Goal: Information Seeking & Learning: Learn about a topic

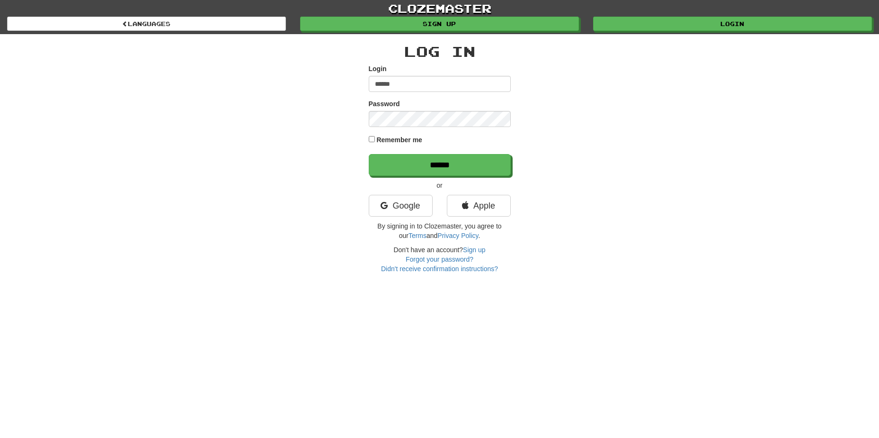
type input "******"
click at [417, 175] on input "******" at bounding box center [440, 165] width 142 height 22
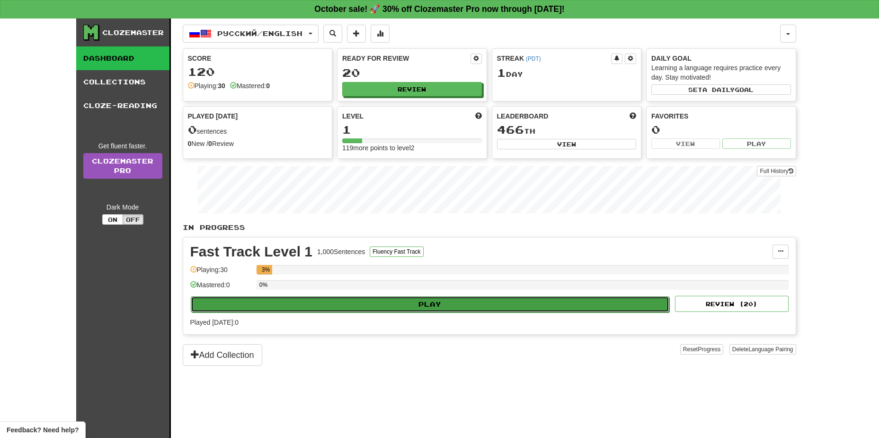
click at [420, 304] on button "Play" at bounding box center [430, 304] width 479 height 16
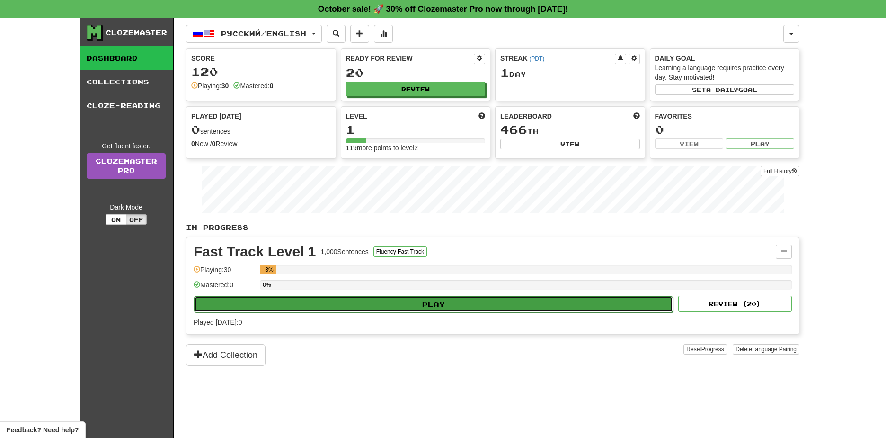
select select "**"
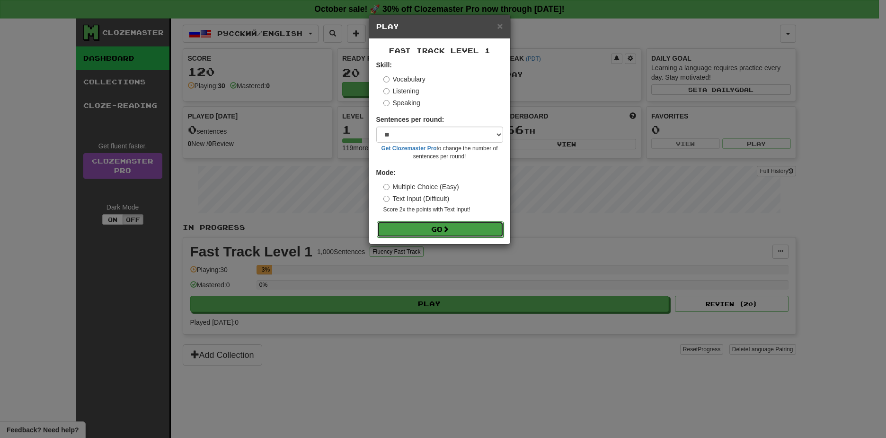
click at [435, 230] on button "Go" at bounding box center [440, 229] width 127 height 16
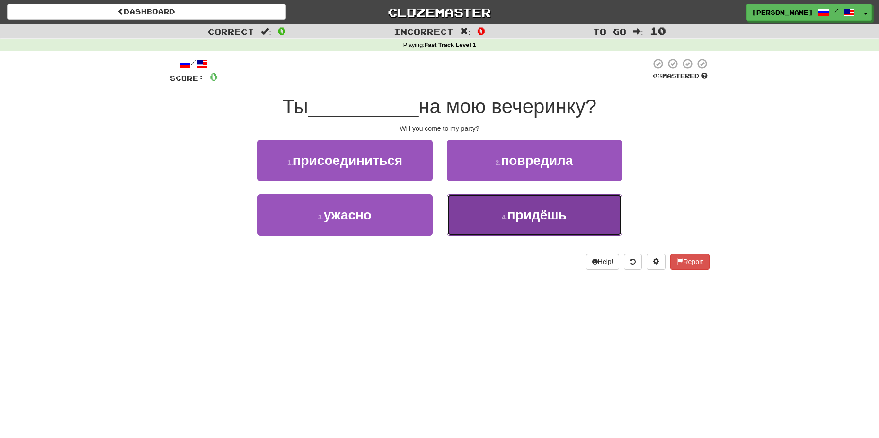
click at [522, 213] on span "придёшь" at bounding box center [537, 214] width 59 height 15
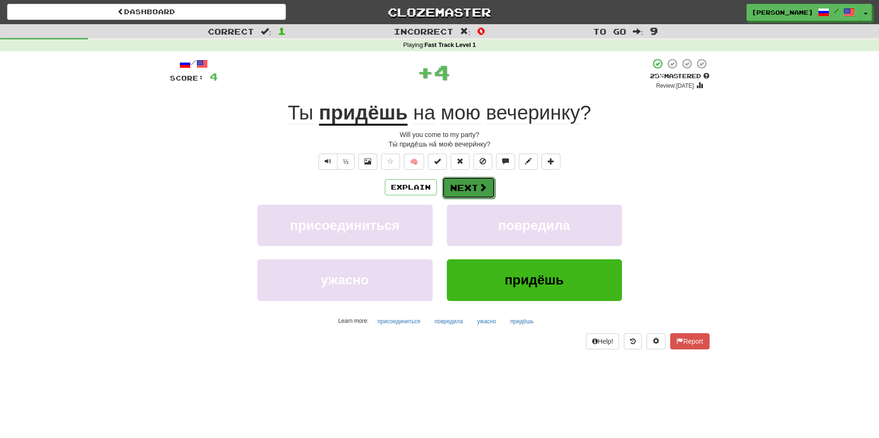
click at [464, 188] on button "Next" at bounding box center [468, 188] width 53 height 22
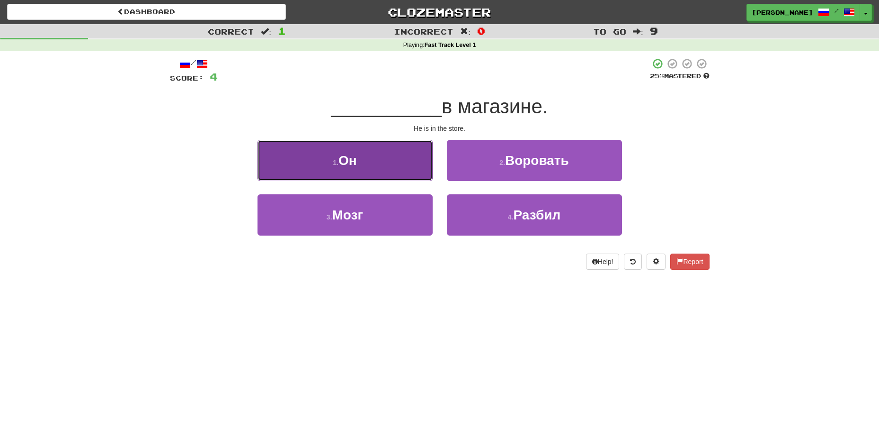
click at [360, 158] on button "1 . Он" at bounding box center [345, 160] width 175 height 41
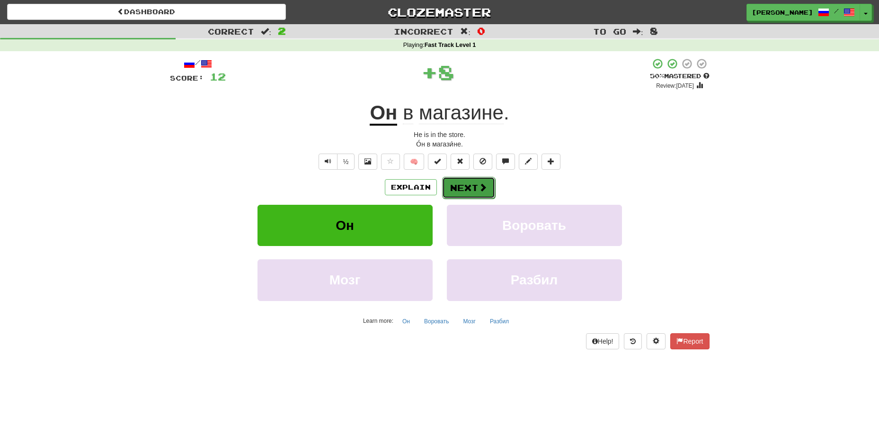
click at [468, 190] on button "Next" at bounding box center [468, 188] width 53 height 22
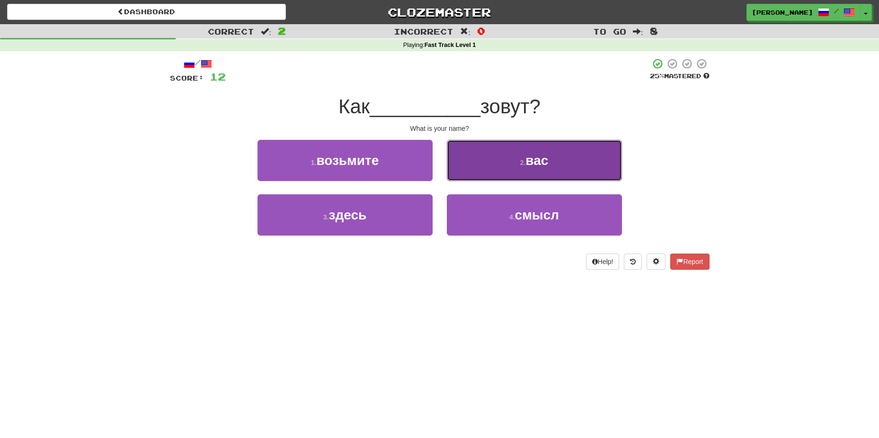
click at [541, 157] on span "вас" at bounding box center [537, 160] width 23 height 15
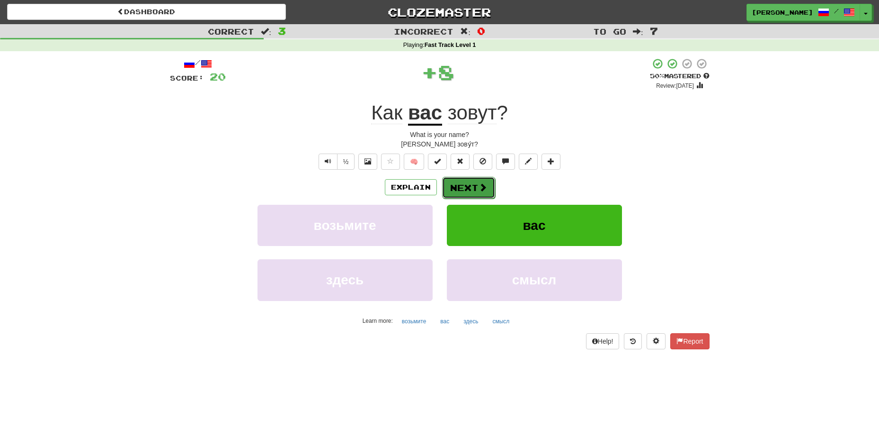
click at [473, 188] on button "Next" at bounding box center [468, 188] width 53 height 22
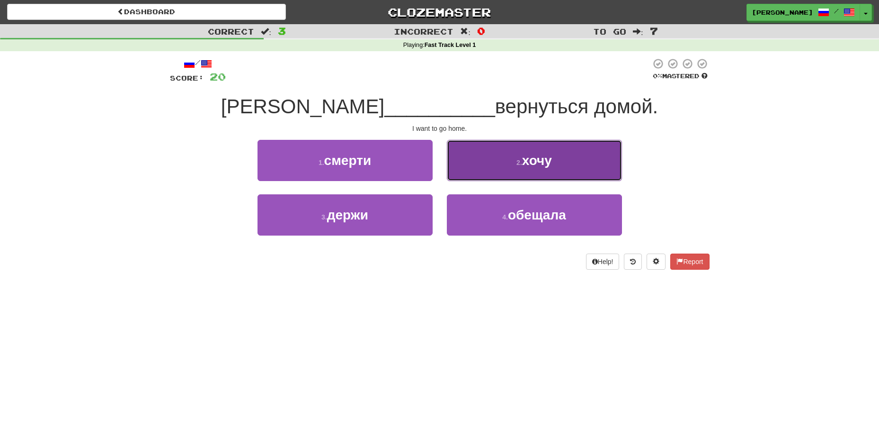
click at [526, 165] on span "хочу" at bounding box center [537, 160] width 30 height 15
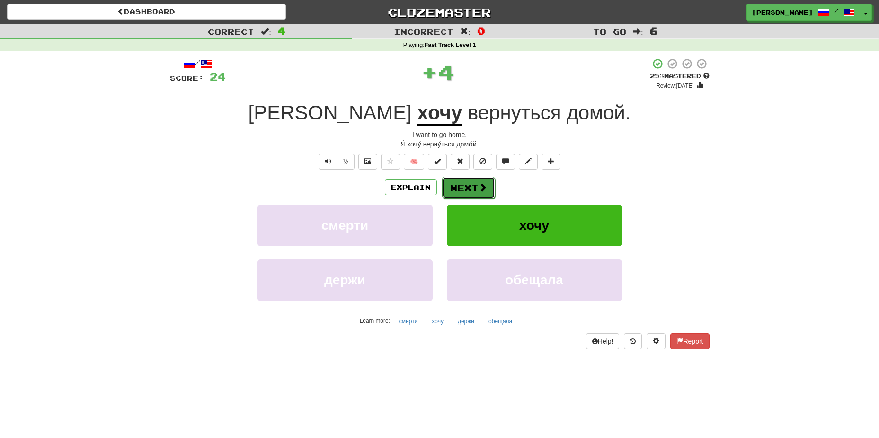
click at [479, 189] on span at bounding box center [483, 187] width 9 height 9
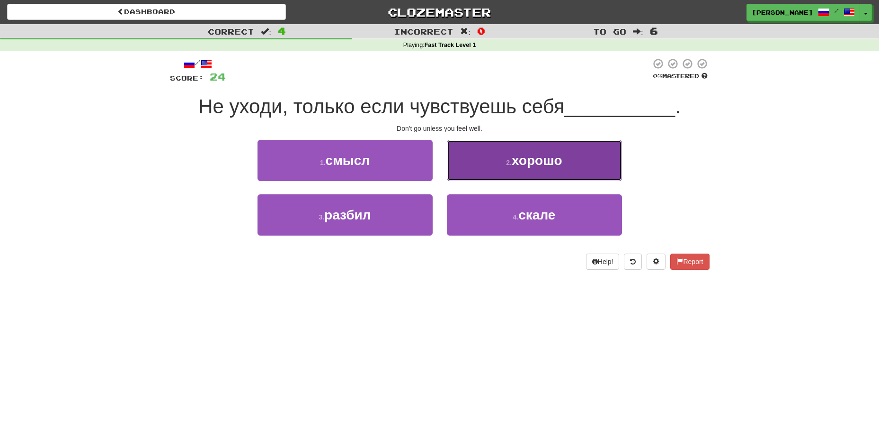
click at [522, 153] on span "хорошо" at bounding box center [537, 160] width 51 height 15
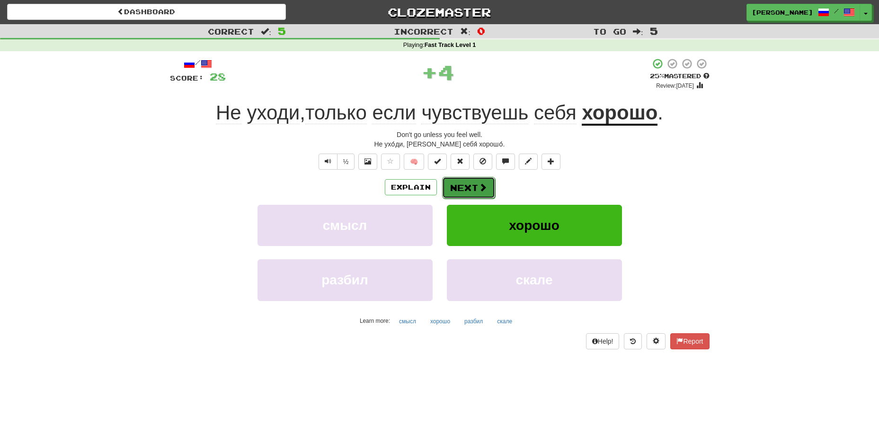
click at [471, 189] on button "Next" at bounding box center [468, 188] width 53 height 22
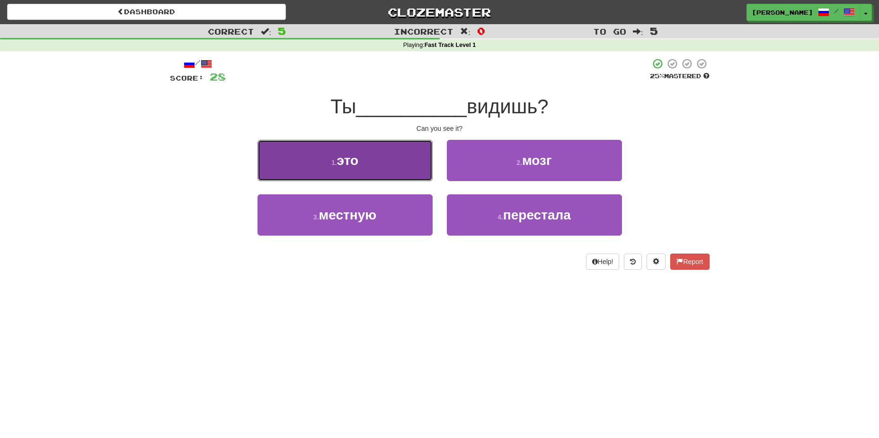
click at [387, 165] on button "1 . это" at bounding box center [345, 160] width 175 height 41
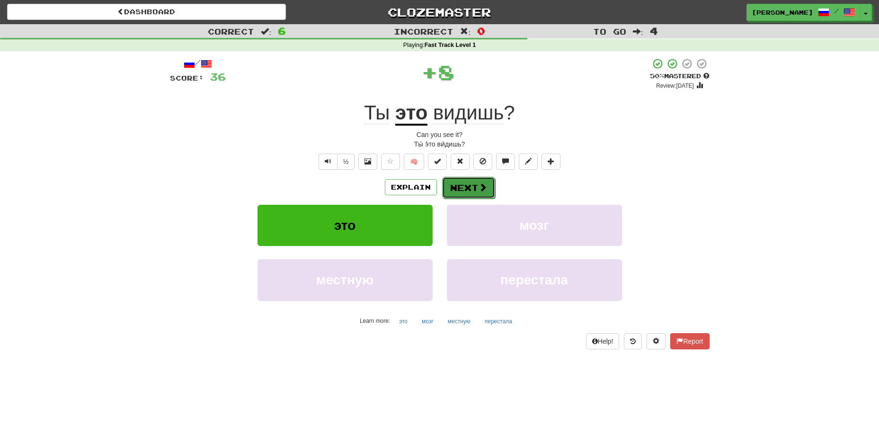
click at [462, 185] on button "Next" at bounding box center [468, 188] width 53 height 22
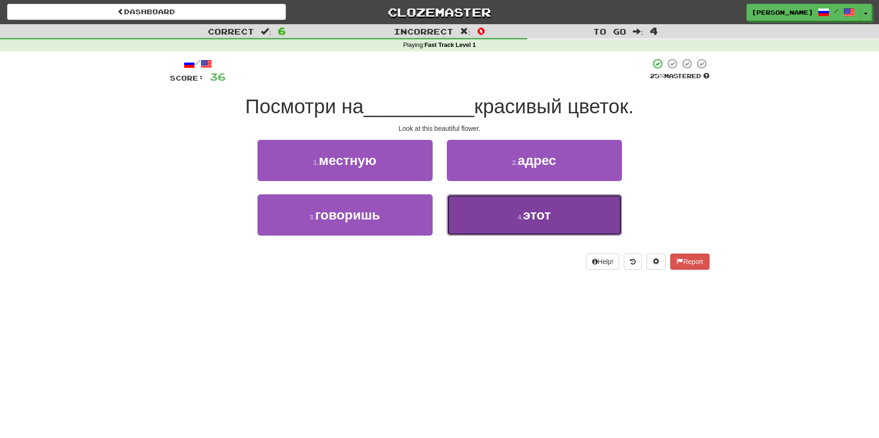
click at [517, 212] on button "4 . этот" at bounding box center [534, 214] width 175 height 41
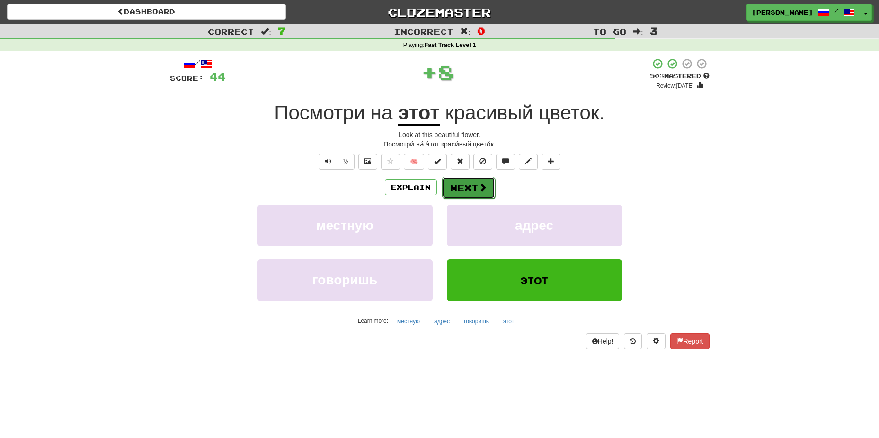
click at [480, 186] on span at bounding box center [483, 187] width 9 height 9
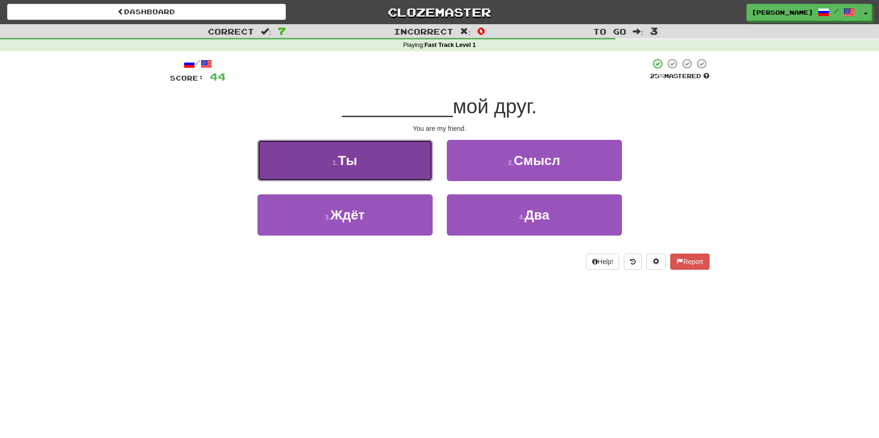
click at [387, 167] on button "1 . Ты" at bounding box center [345, 160] width 175 height 41
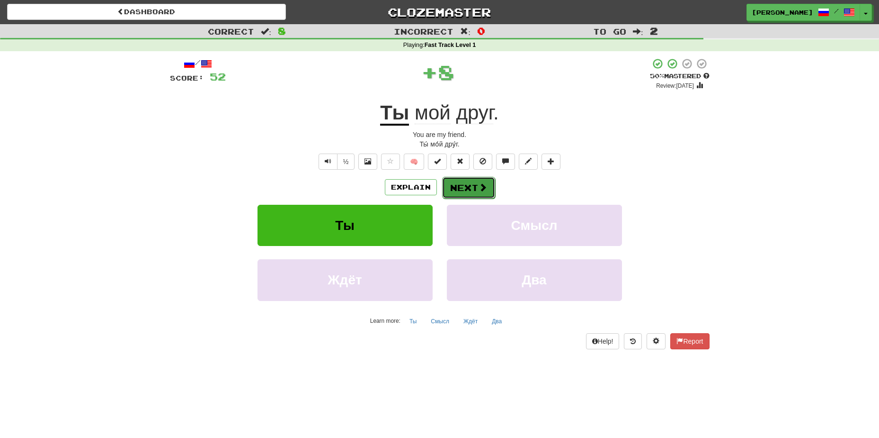
click at [458, 185] on button "Next" at bounding box center [468, 188] width 53 height 22
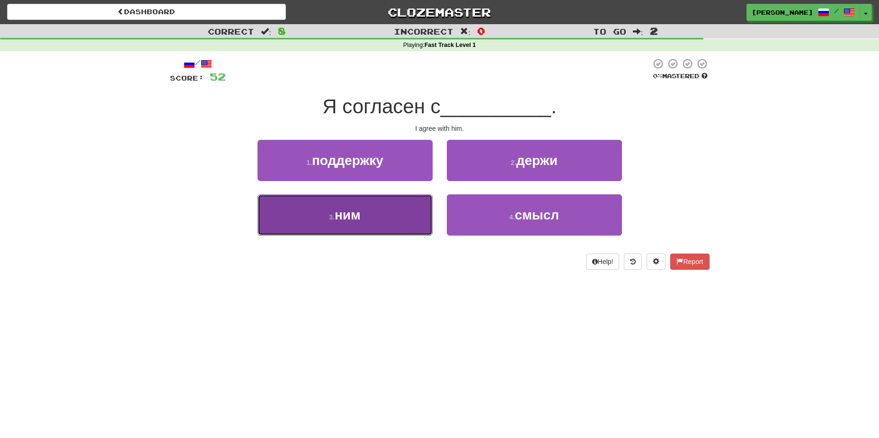
click at [378, 224] on button "3 . ним" at bounding box center [345, 214] width 175 height 41
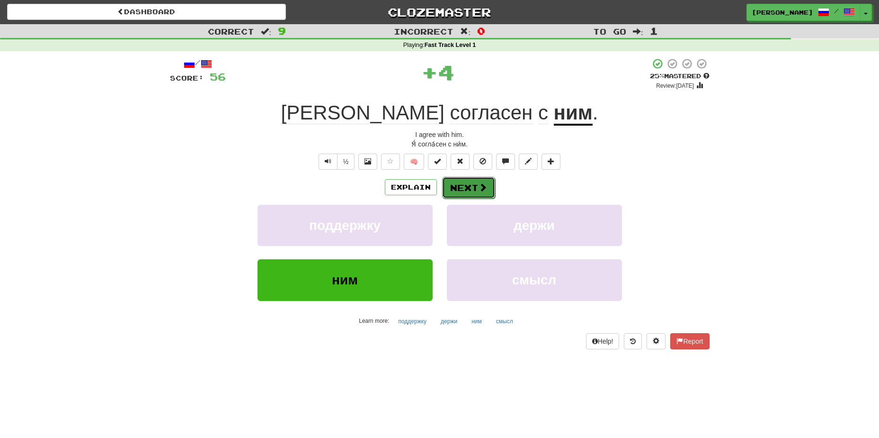
click at [463, 185] on button "Next" at bounding box center [468, 188] width 53 height 22
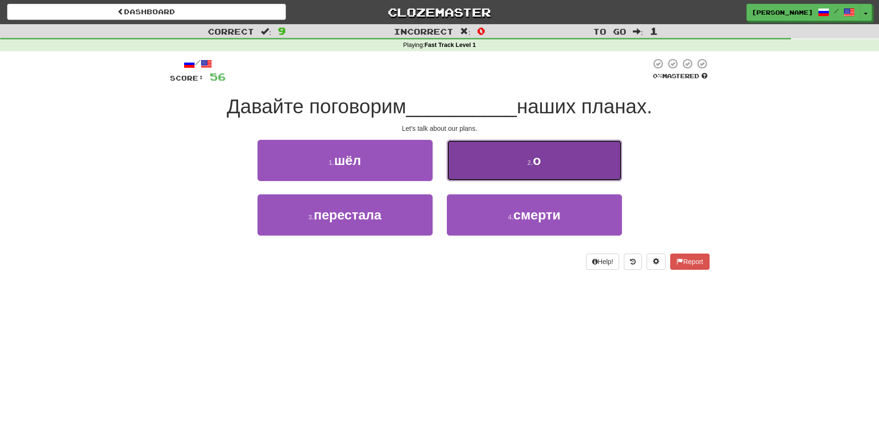
click at [523, 166] on button "2 . о" at bounding box center [534, 160] width 175 height 41
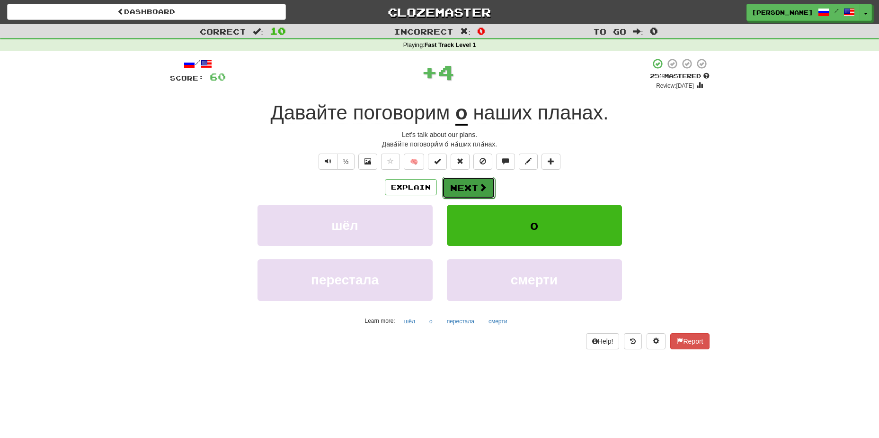
click at [479, 188] on span at bounding box center [483, 187] width 9 height 9
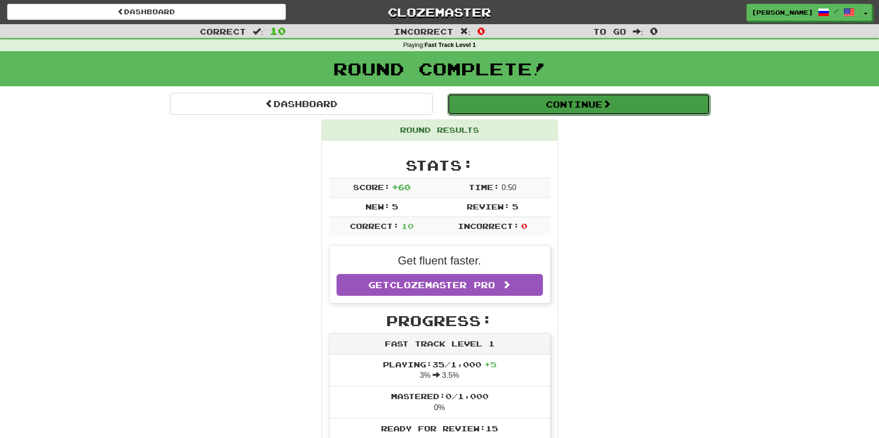
click at [579, 106] on button "Continue" at bounding box center [578, 104] width 263 height 22
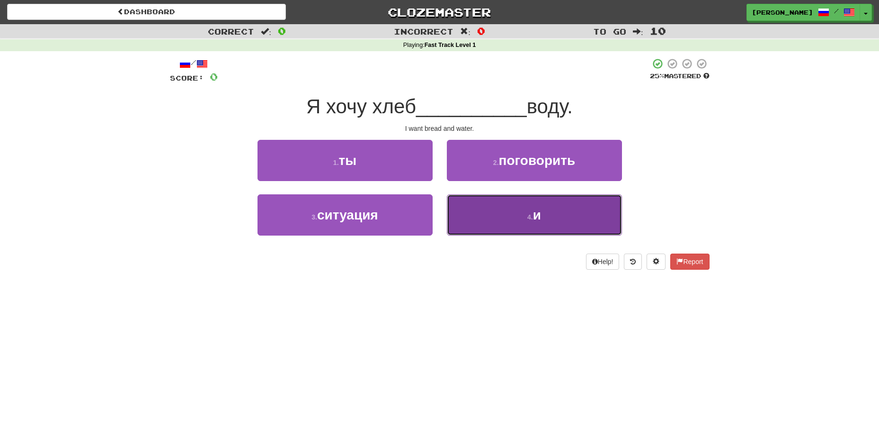
click at [527, 217] on small "4 ." at bounding box center [530, 217] width 6 height 8
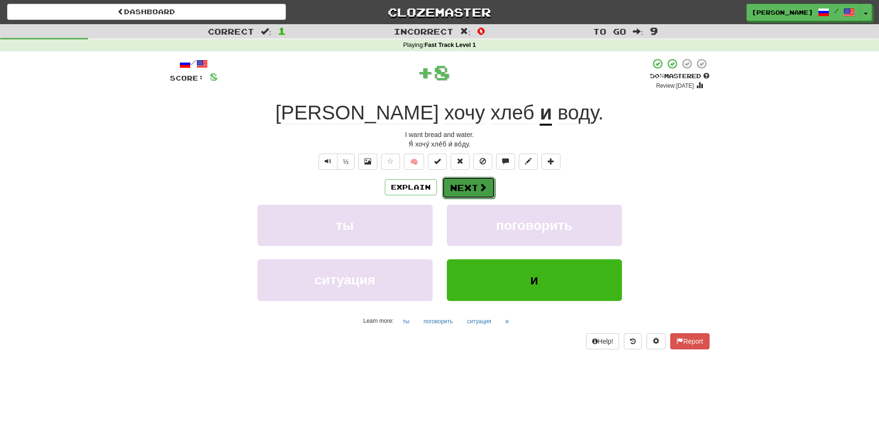
click at [483, 187] on span at bounding box center [483, 187] width 9 height 9
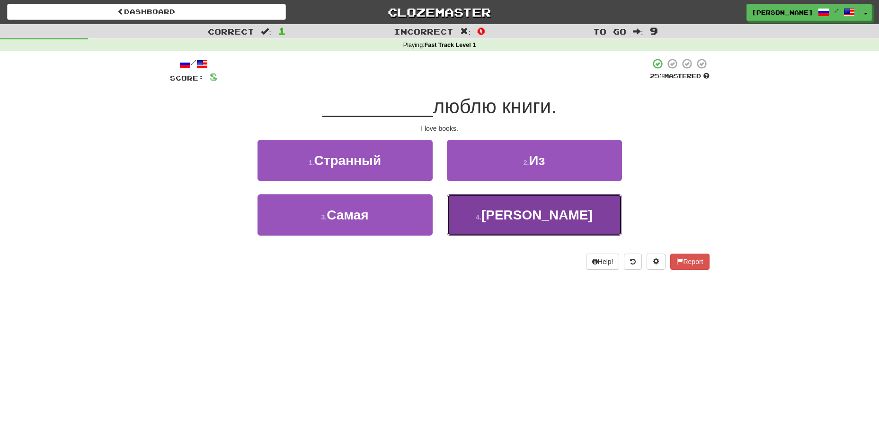
click at [514, 210] on button "4 . Я" at bounding box center [534, 214] width 175 height 41
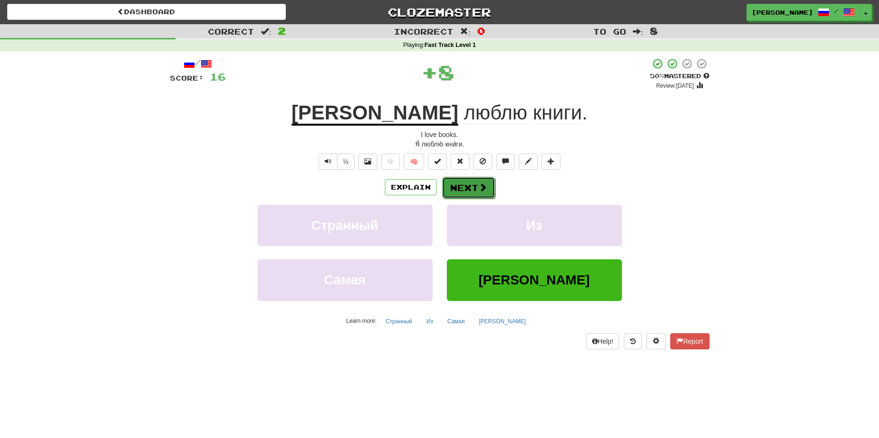
click at [475, 184] on button "Next" at bounding box center [468, 188] width 53 height 22
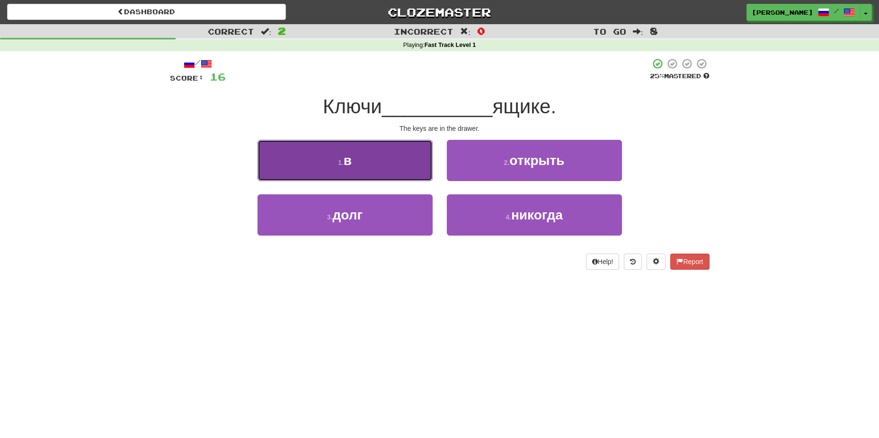
click at [372, 172] on button "1 . в" at bounding box center [345, 160] width 175 height 41
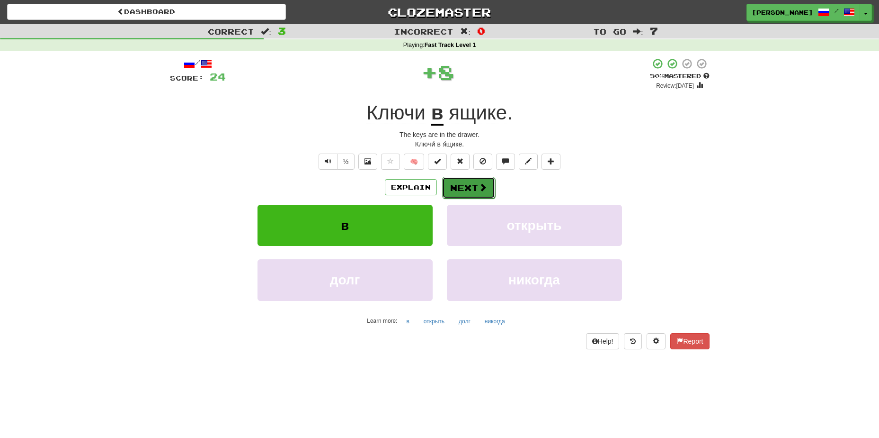
click at [475, 188] on button "Next" at bounding box center [468, 188] width 53 height 22
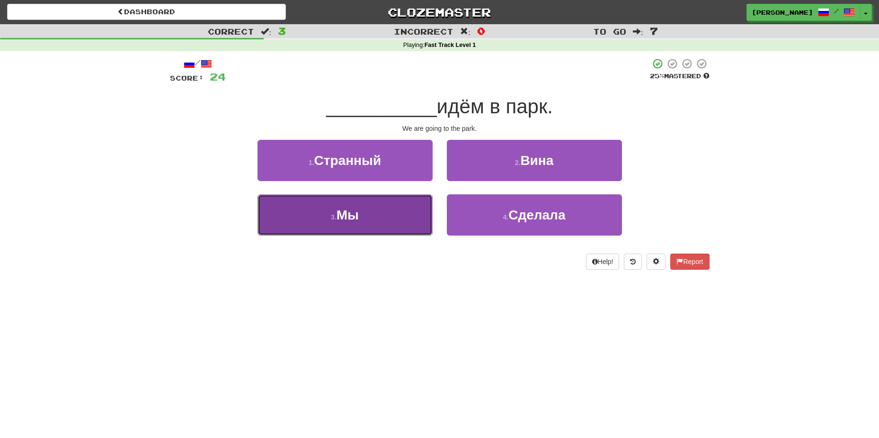
click at [362, 220] on button "3 . Мы" at bounding box center [345, 214] width 175 height 41
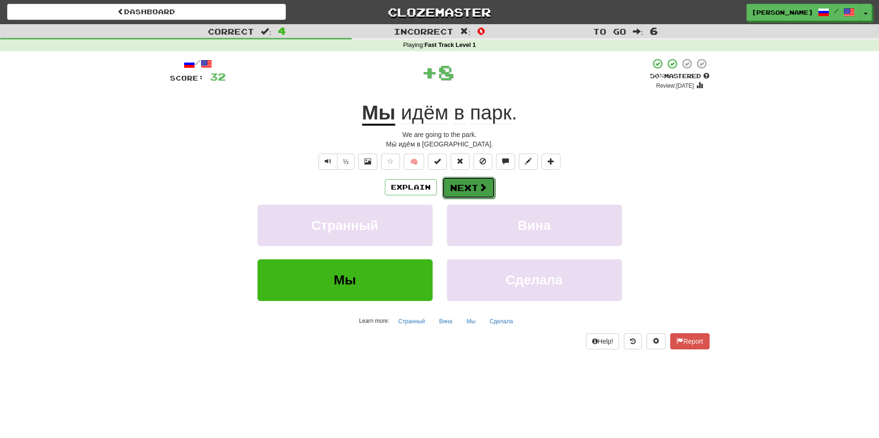
click at [463, 186] on button "Next" at bounding box center [468, 188] width 53 height 22
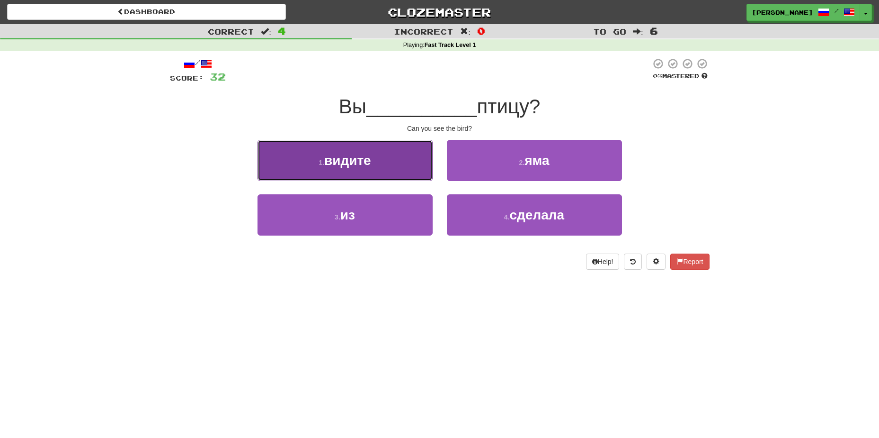
click at [358, 158] on span "видите" at bounding box center [347, 160] width 47 height 15
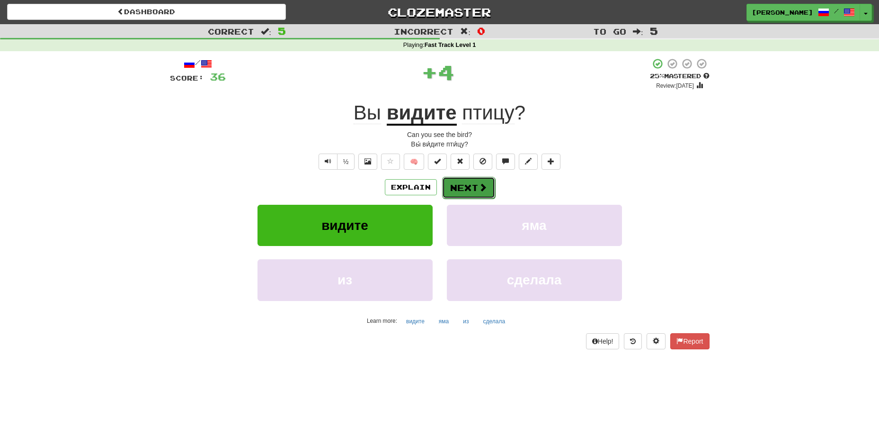
click at [475, 183] on button "Next" at bounding box center [468, 188] width 53 height 22
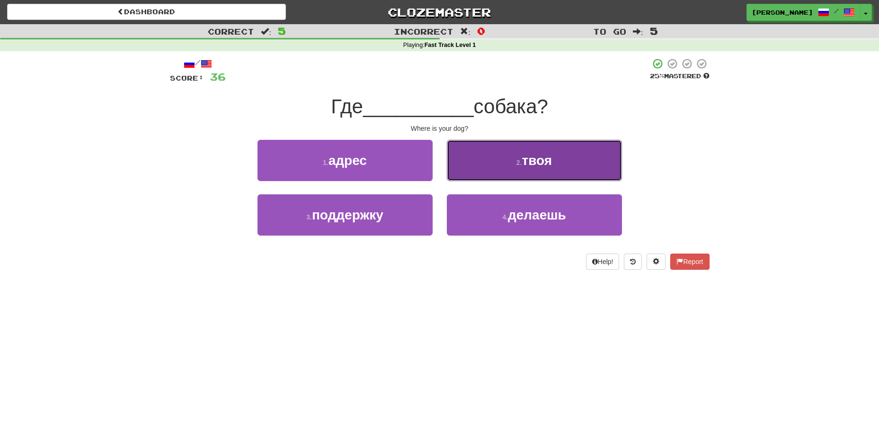
click at [535, 152] on button "2 . твоя" at bounding box center [534, 160] width 175 height 41
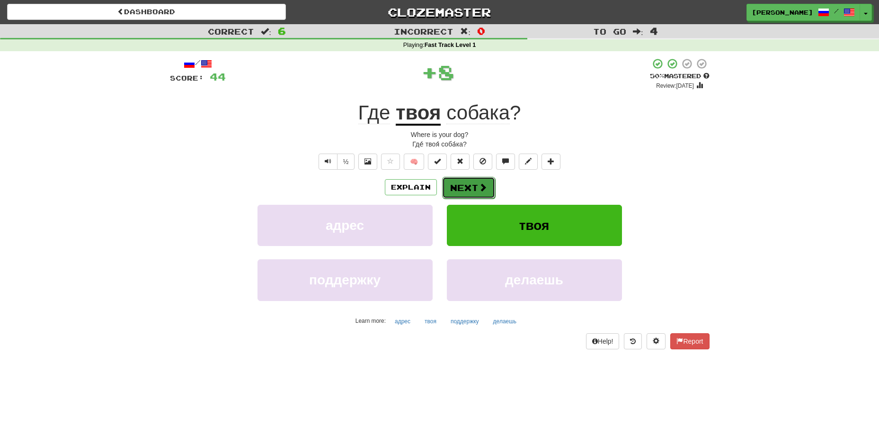
click at [474, 185] on button "Next" at bounding box center [468, 188] width 53 height 22
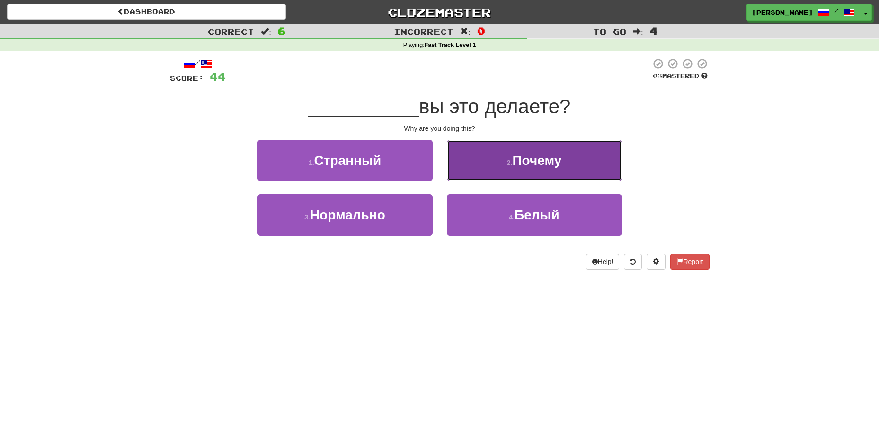
click at [511, 165] on small "2 ." at bounding box center [510, 163] width 6 height 8
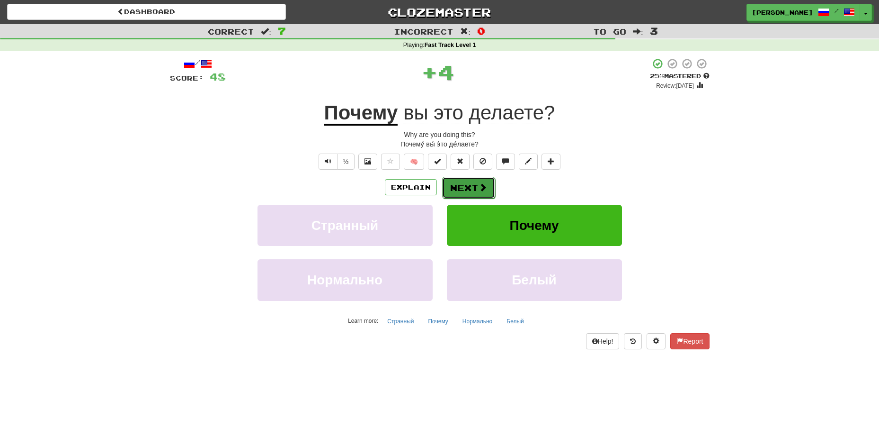
click at [474, 186] on button "Next" at bounding box center [468, 188] width 53 height 22
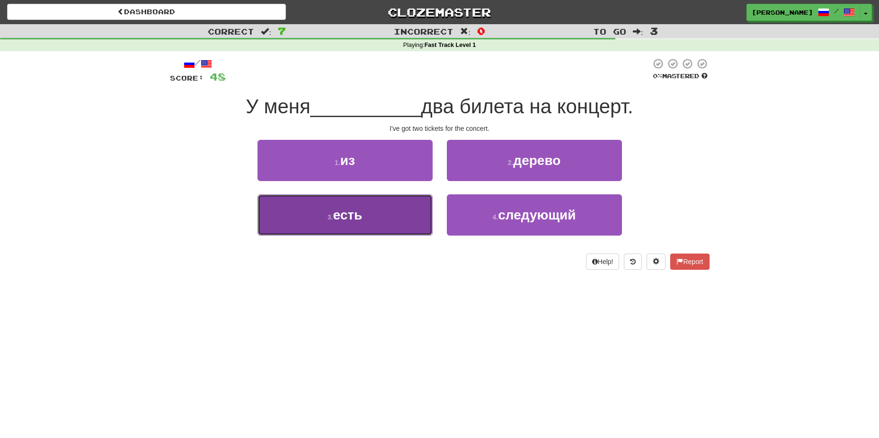
click at [365, 215] on button "3 . есть" at bounding box center [345, 214] width 175 height 41
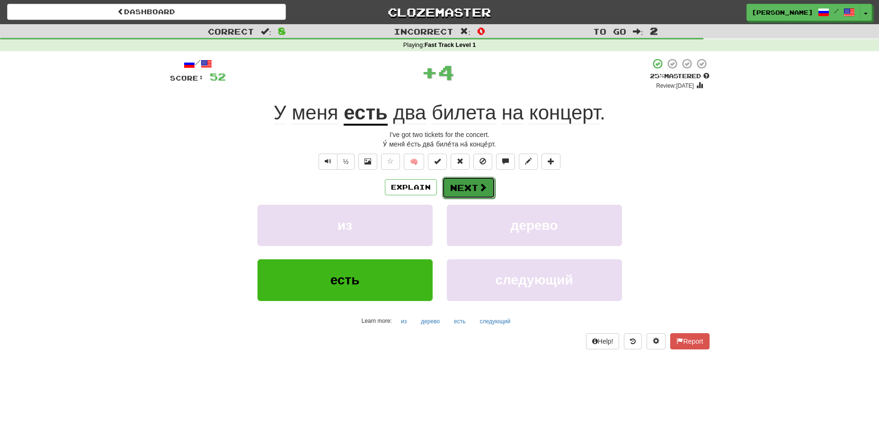
click at [462, 190] on button "Next" at bounding box center [468, 188] width 53 height 22
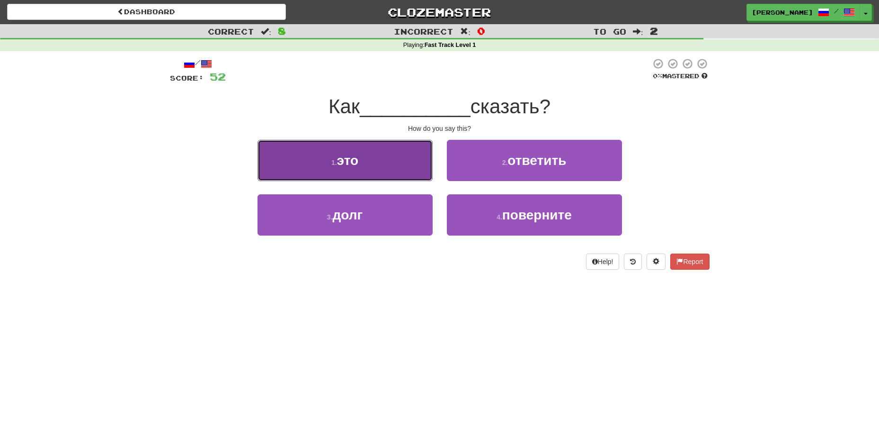
click at [375, 164] on button "1 . это" at bounding box center [345, 160] width 175 height 41
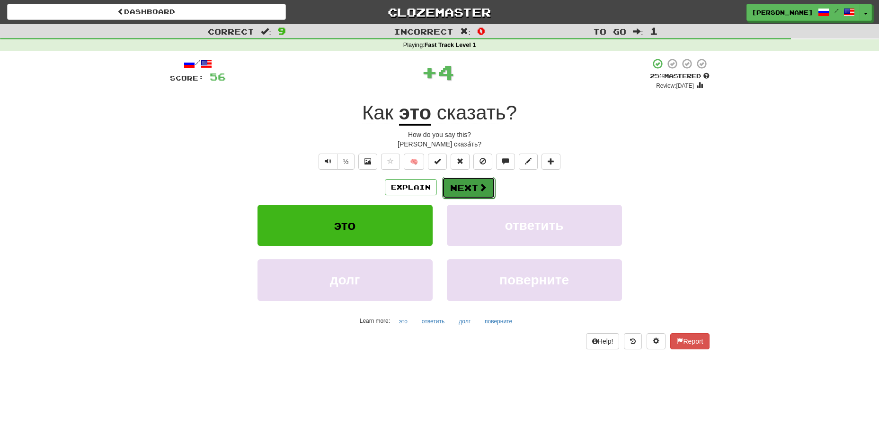
click at [468, 184] on button "Next" at bounding box center [468, 188] width 53 height 22
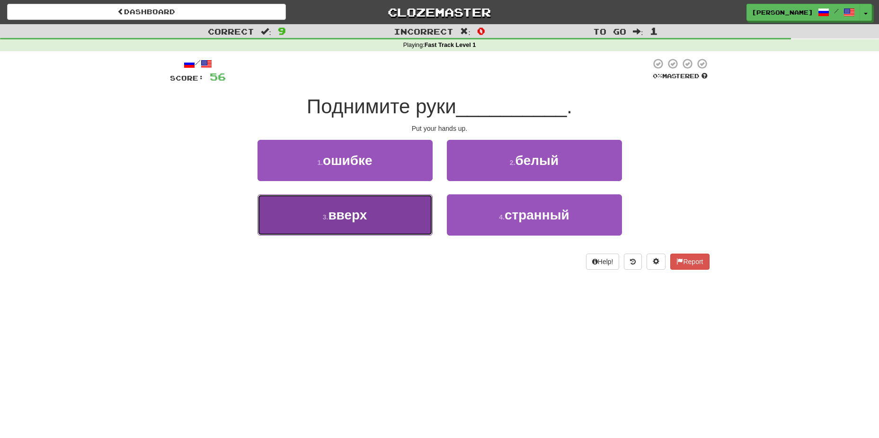
click at [353, 219] on span "вверх" at bounding box center [347, 214] width 39 height 15
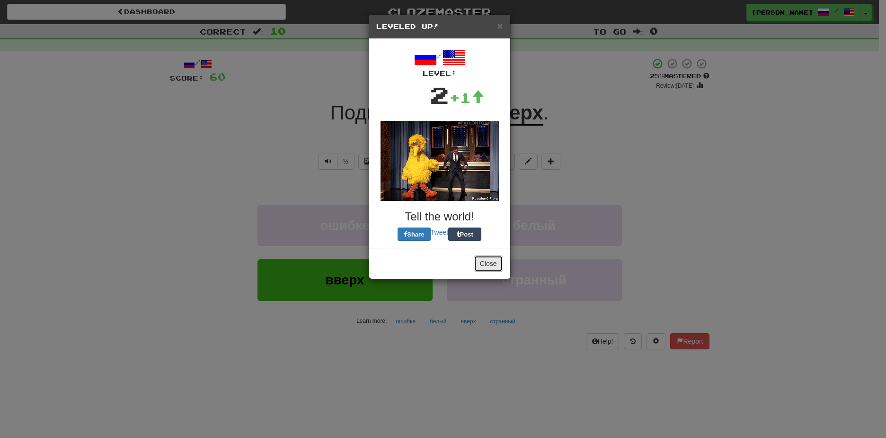
click at [495, 264] on button "Close" at bounding box center [488, 263] width 29 height 16
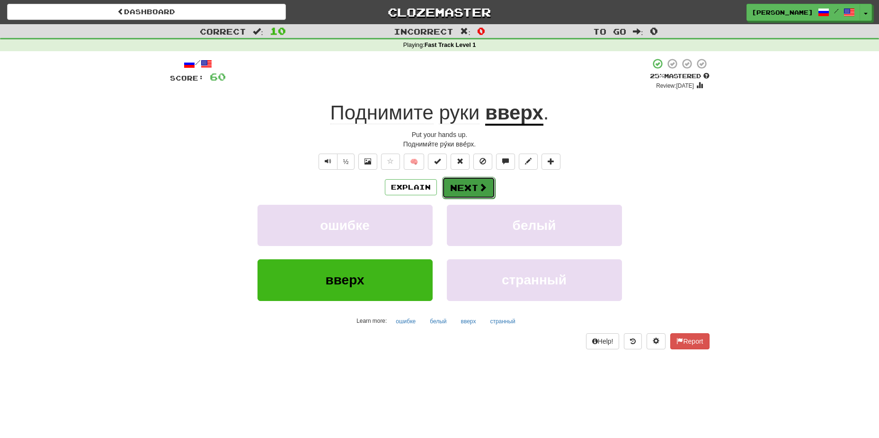
click at [465, 188] on button "Next" at bounding box center [468, 188] width 53 height 22
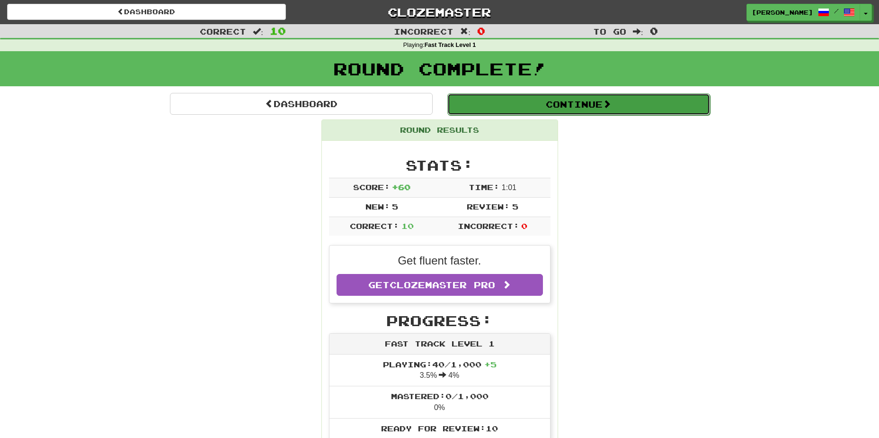
click at [588, 107] on button "Continue" at bounding box center [578, 104] width 263 height 22
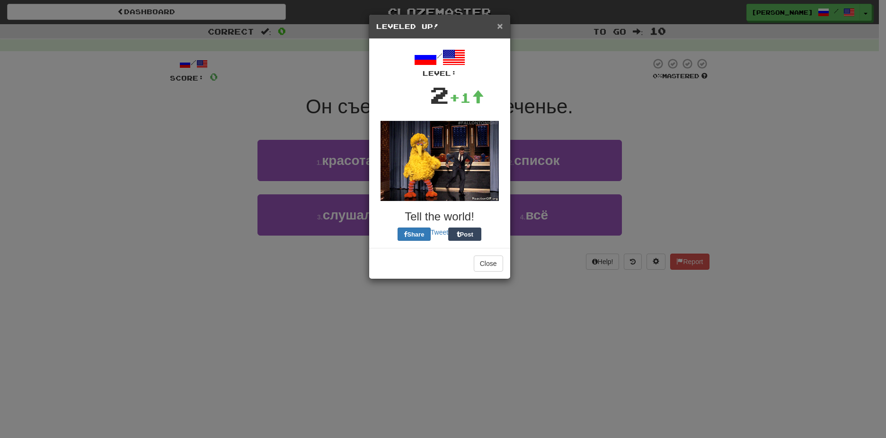
click at [499, 27] on span "×" at bounding box center [500, 25] width 6 height 11
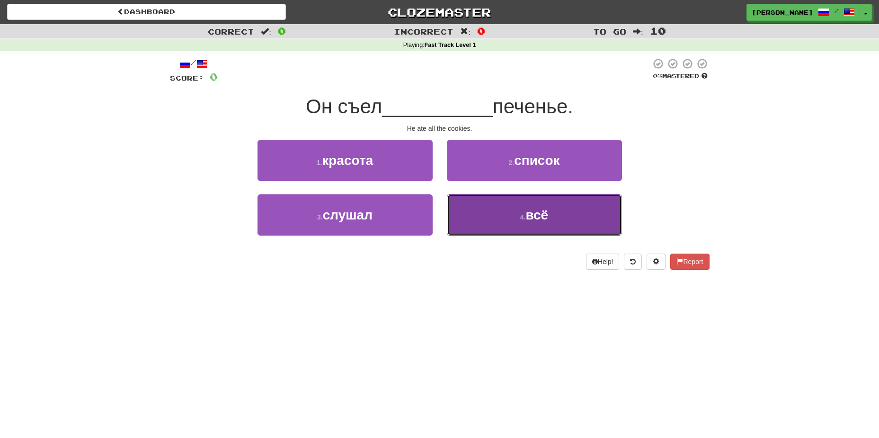
click at [535, 210] on span "всё" at bounding box center [537, 214] width 23 height 15
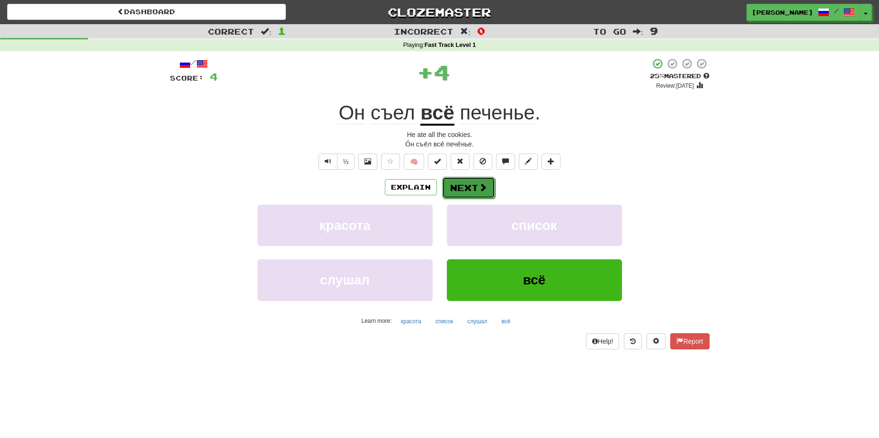
click at [473, 187] on button "Next" at bounding box center [468, 188] width 53 height 22
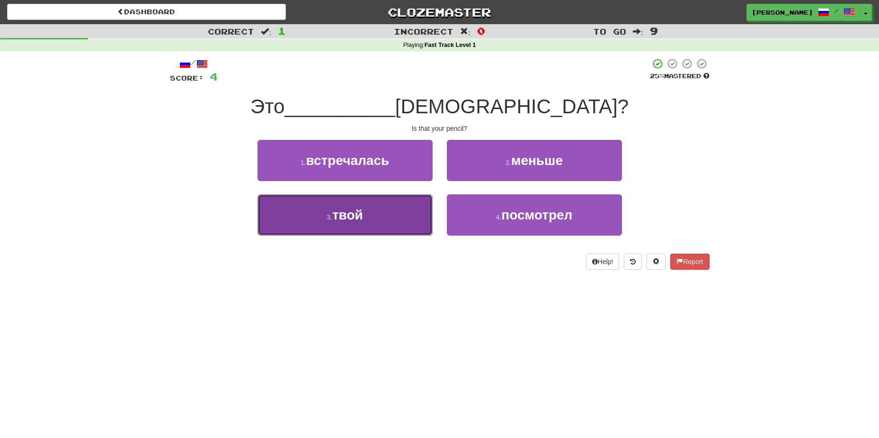
click at [350, 216] on span "твой" at bounding box center [347, 214] width 31 height 15
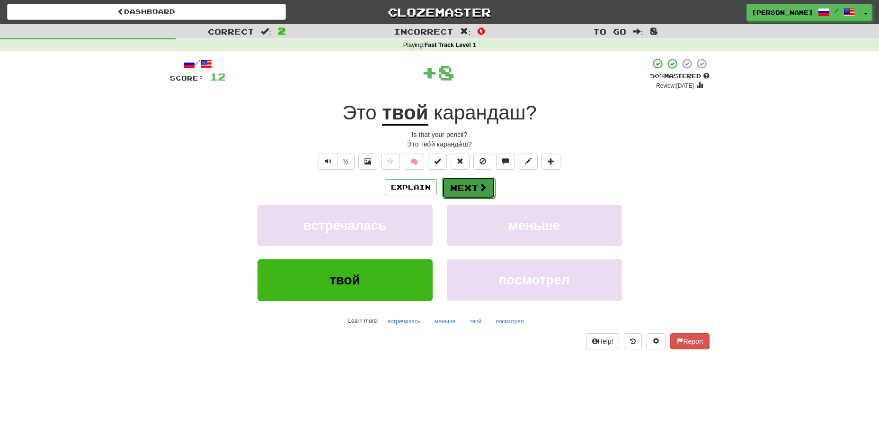
click at [467, 190] on button "Next" at bounding box center [468, 188] width 53 height 22
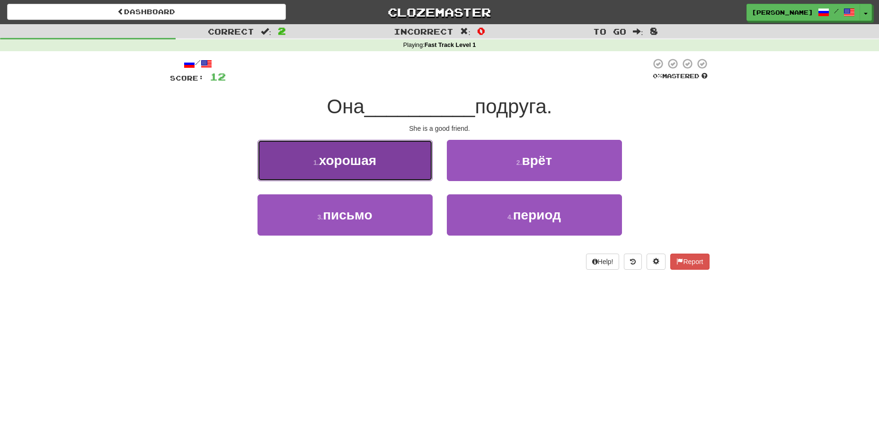
click at [373, 166] on span "хорошая" at bounding box center [347, 160] width 57 height 15
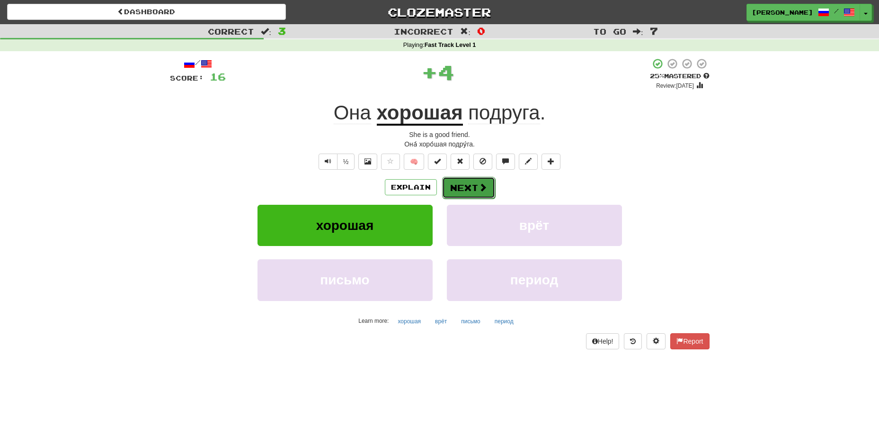
click at [469, 186] on button "Next" at bounding box center [468, 188] width 53 height 22
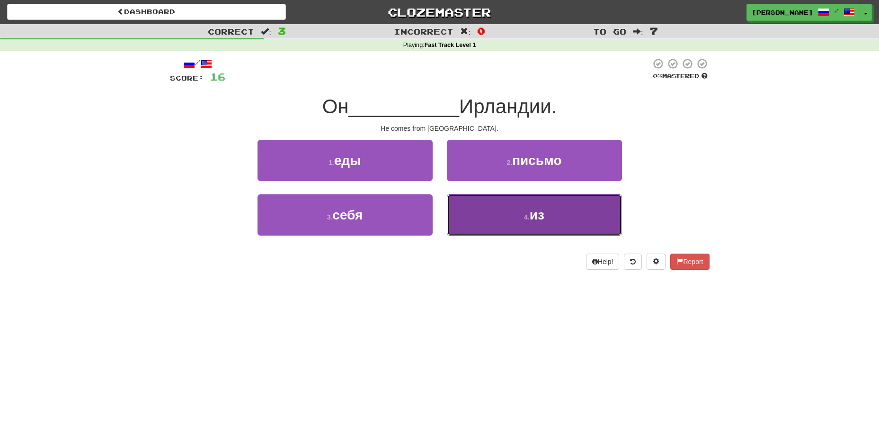
click at [520, 213] on button "4 . из" at bounding box center [534, 214] width 175 height 41
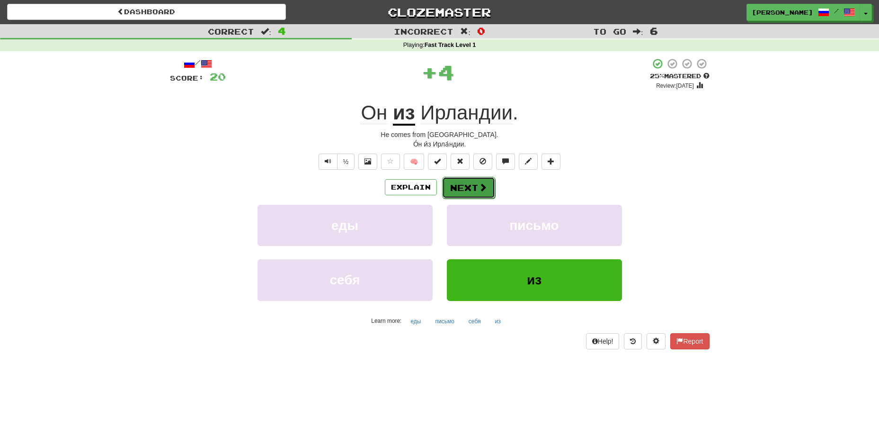
click at [481, 188] on span at bounding box center [483, 187] width 9 height 9
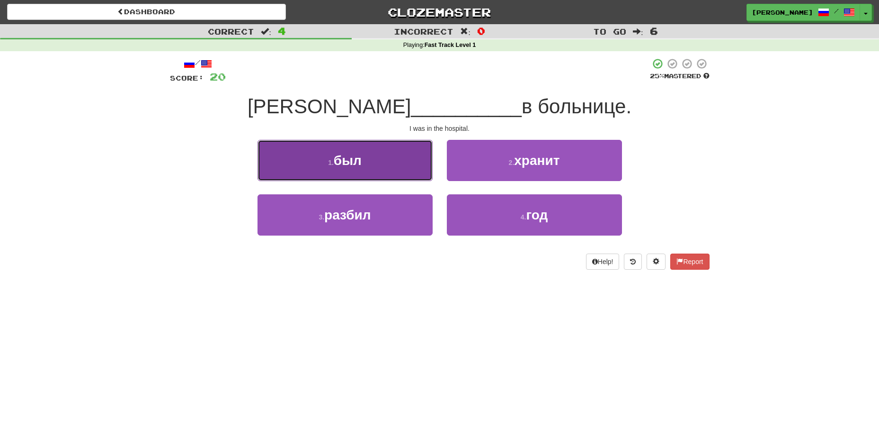
click at [367, 163] on button "1 . был" at bounding box center [345, 160] width 175 height 41
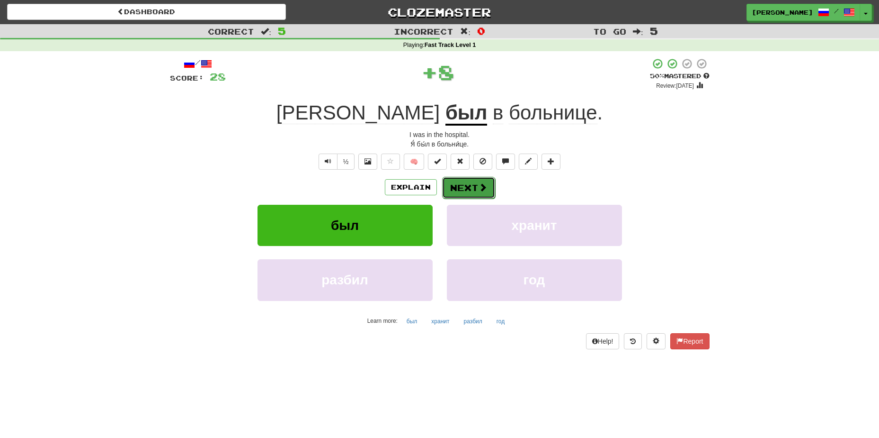
click at [480, 186] on span at bounding box center [483, 187] width 9 height 9
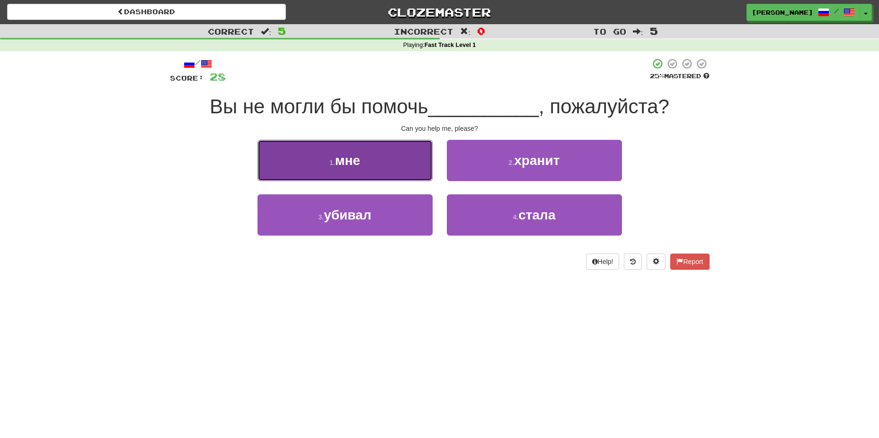
click at [418, 163] on button "1 . мне" at bounding box center [345, 160] width 175 height 41
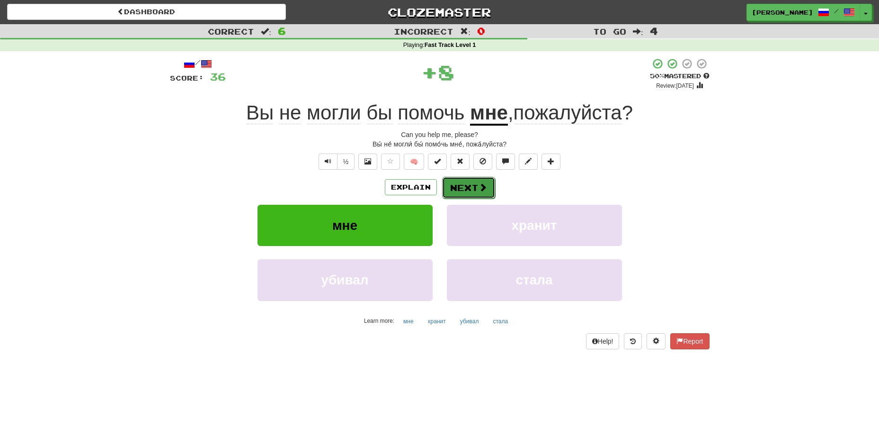
click at [467, 187] on button "Next" at bounding box center [468, 188] width 53 height 22
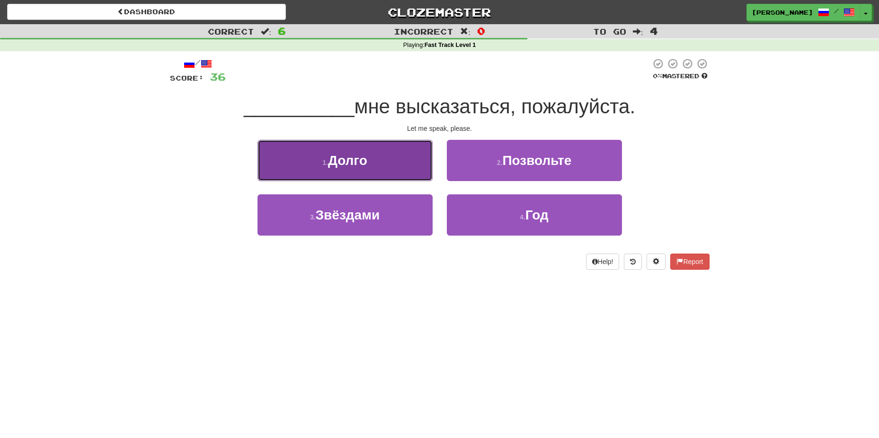
click at [354, 163] on span "Долго" at bounding box center [347, 160] width 39 height 15
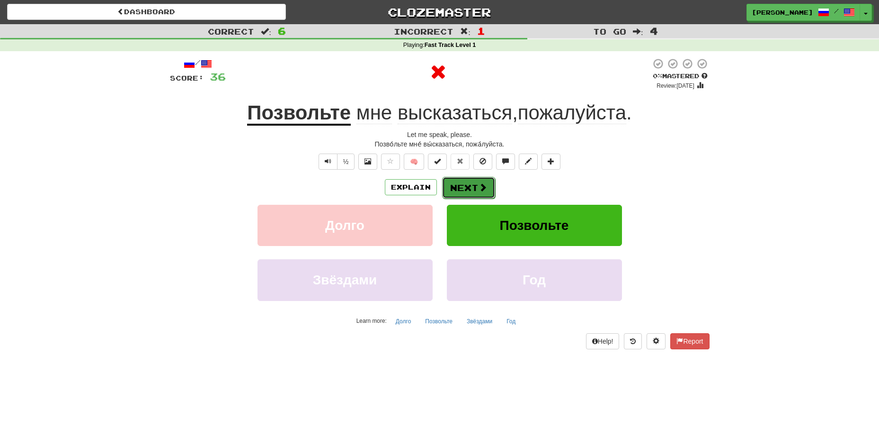
click at [468, 186] on button "Next" at bounding box center [468, 188] width 53 height 22
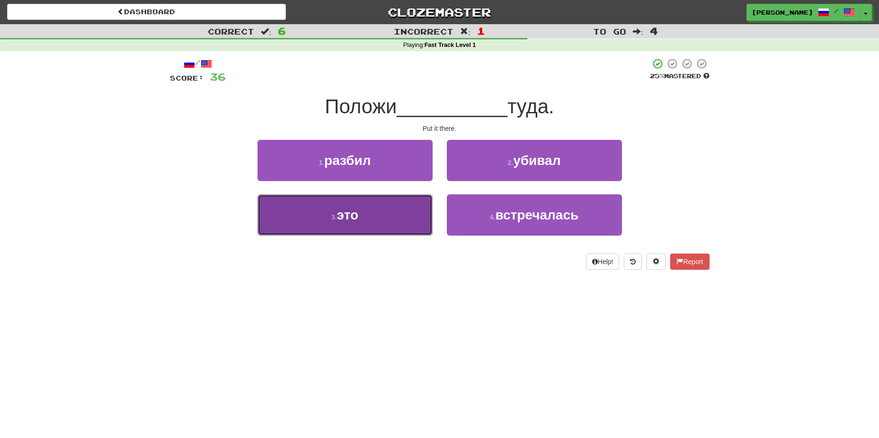
click at [363, 214] on button "3 . это" at bounding box center [345, 214] width 175 height 41
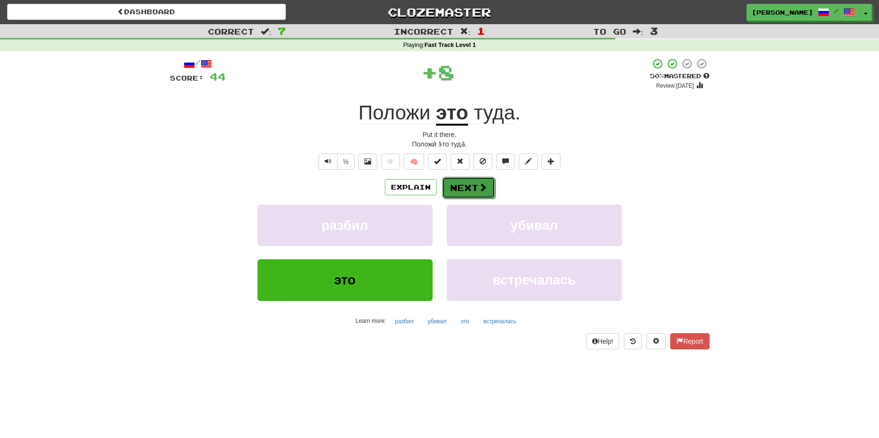
click at [476, 188] on button "Next" at bounding box center [468, 188] width 53 height 22
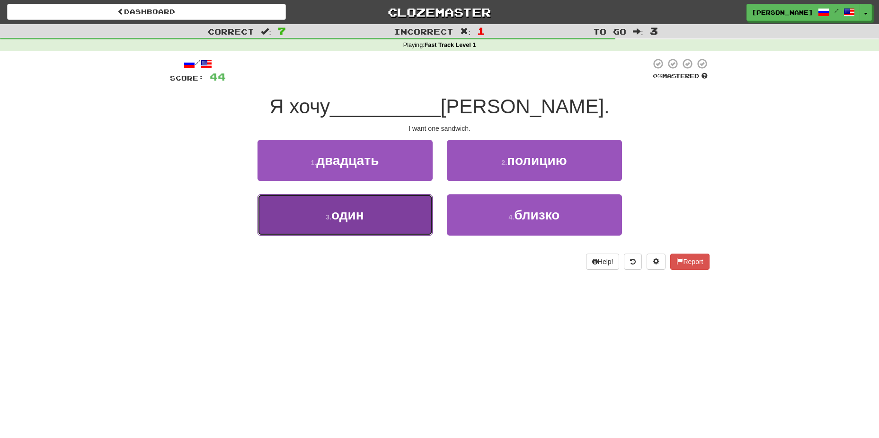
click at [363, 215] on span "один" at bounding box center [347, 214] width 33 height 15
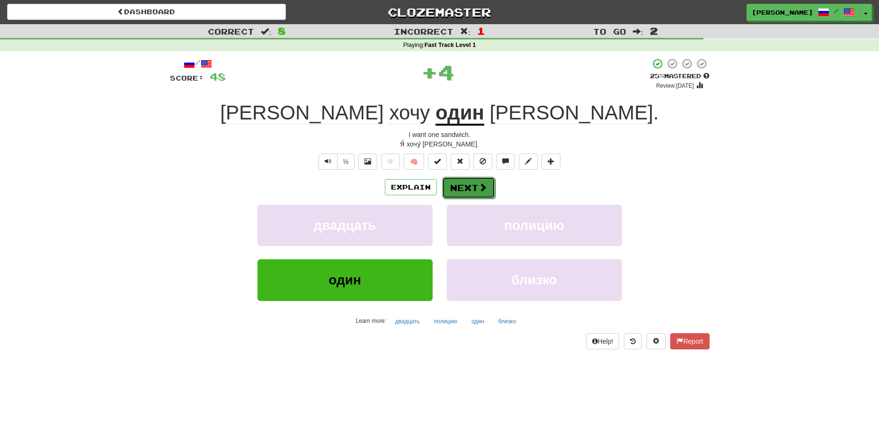
click at [472, 188] on button "Next" at bounding box center [468, 188] width 53 height 22
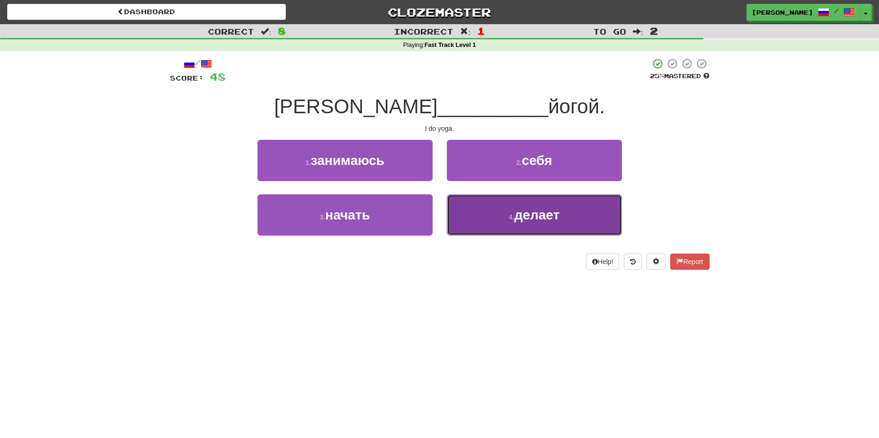
click at [525, 214] on span "делает" at bounding box center [537, 214] width 45 height 15
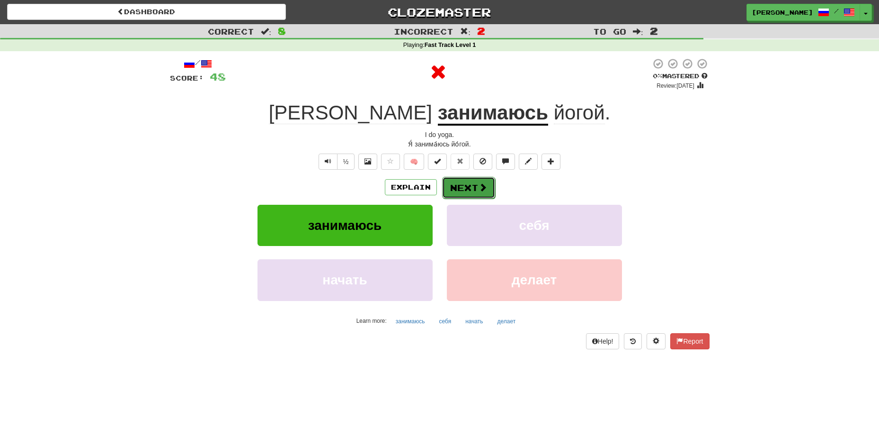
click at [467, 188] on button "Next" at bounding box center [468, 188] width 53 height 22
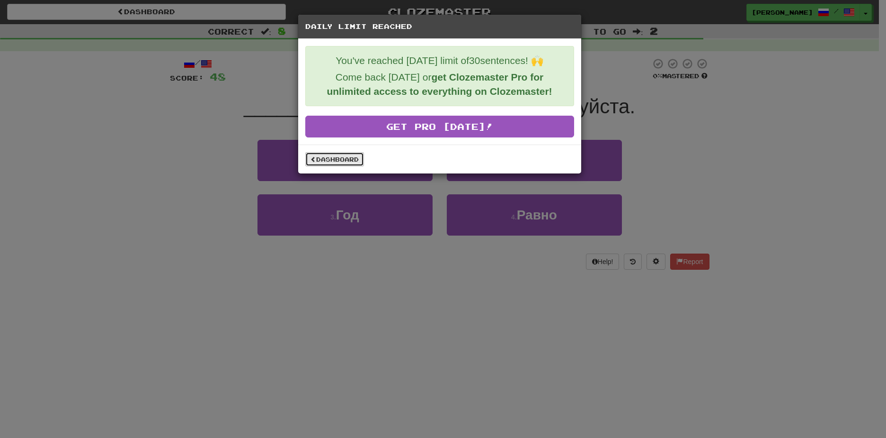
click at [349, 158] on link "Dashboard" at bounding box center [334, 159] width 59 height 14
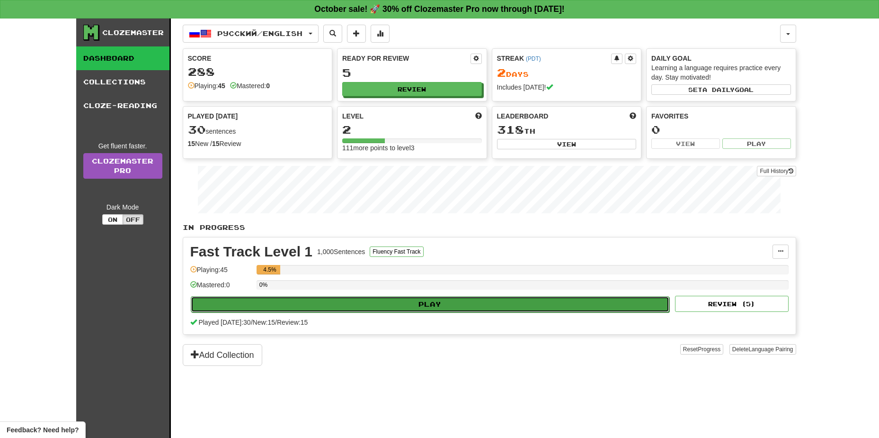
click at [427, 306] on button "Play" at bounding box center [430, 304] width 479 height 16
select select "**"
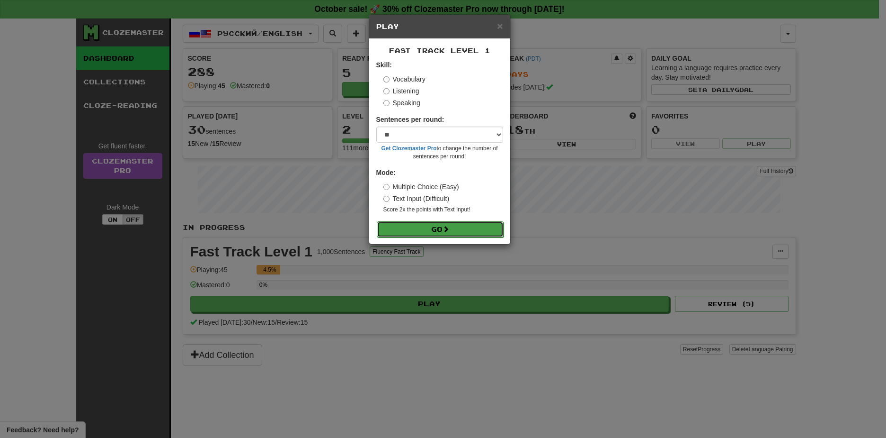
click at [438, 233] on button "Go" at bounding box center [440, 229] width 127 height 16
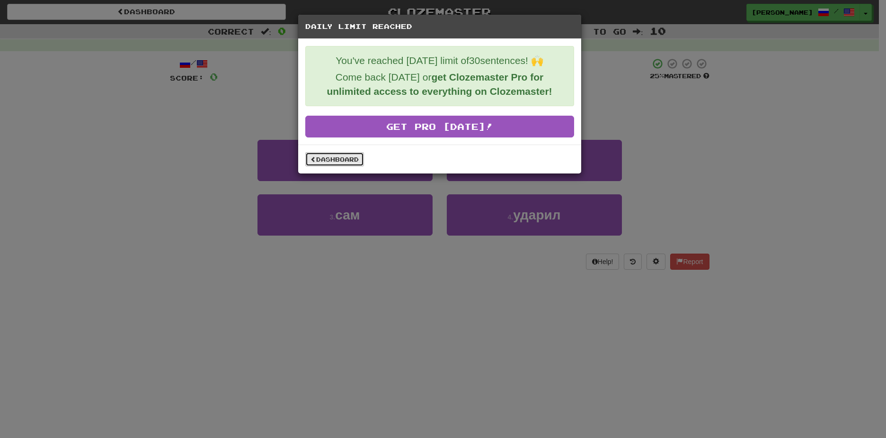
click at [343, 160] on link "Dashboard" at bounding box center [334, 159] width 59 height 14
